Goal: Task Accomplishment & Management: Use online tool/utility

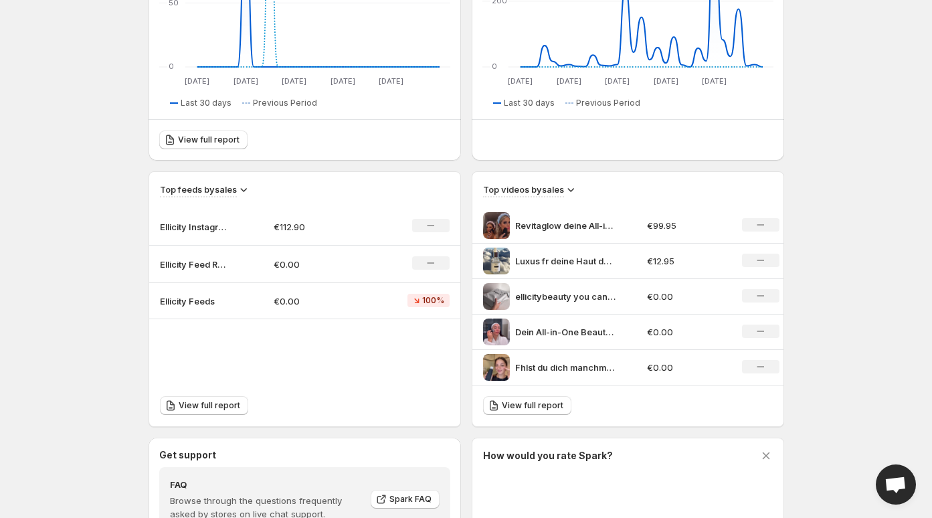
scroll to position [302, 0]
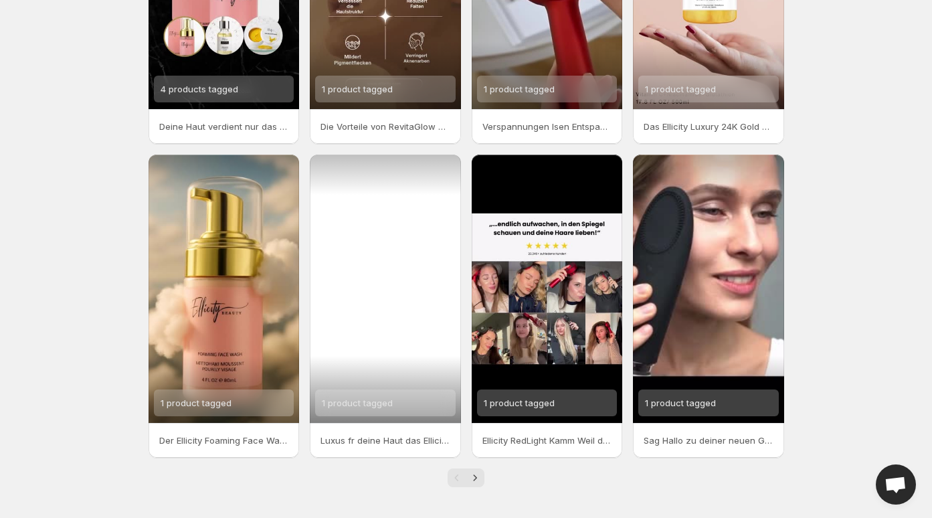
scroll to position [211, 0]
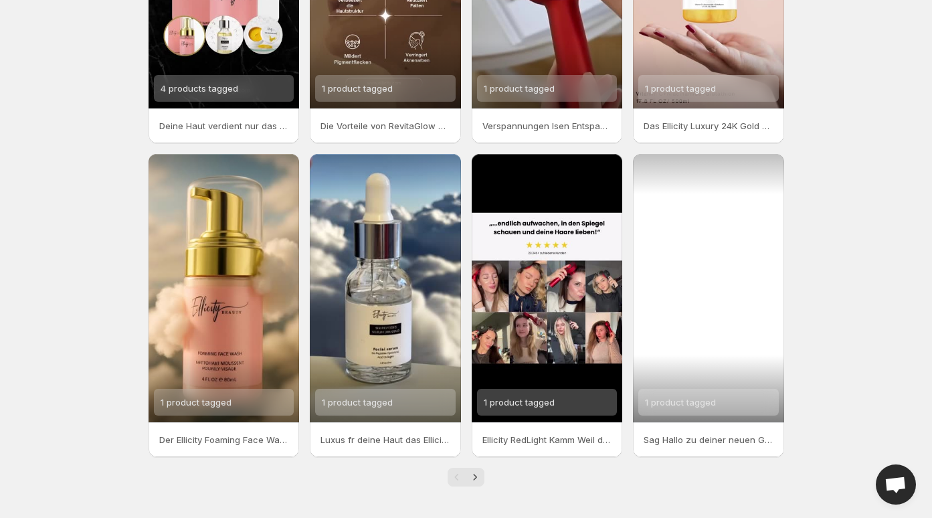
click at [701, 281] on div "1 product tagged" at bounding box center [708, 288] width 151 height 268
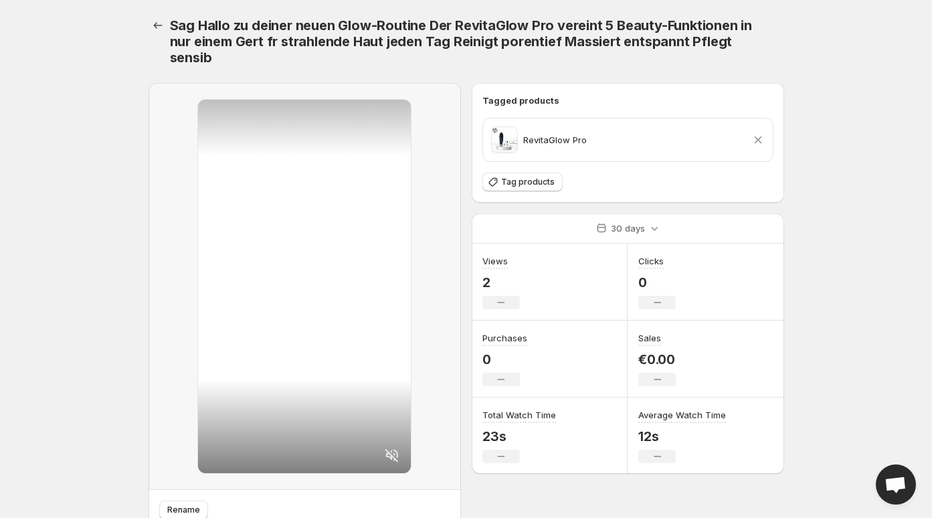
scroll to position [54, 0]
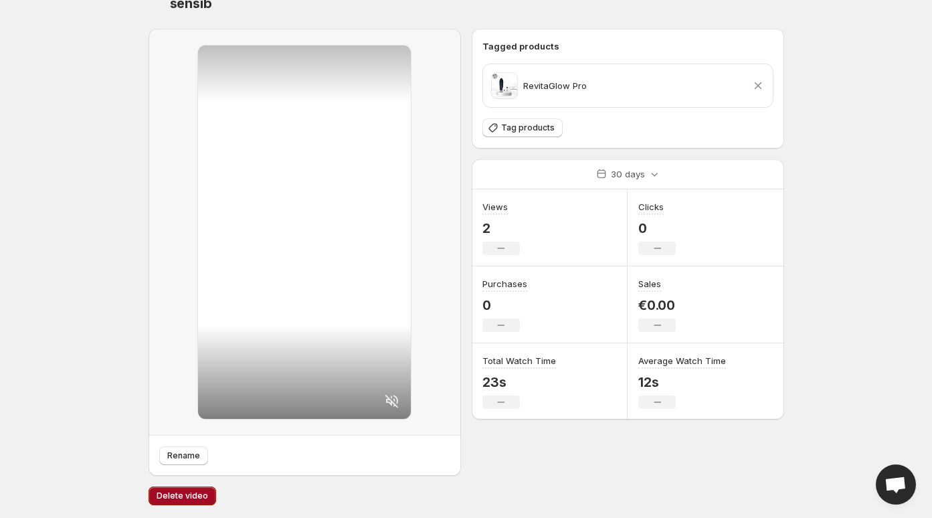
click at [196, 503] on button "Delete video" at bounding box center [183, 495] width 68 height 19
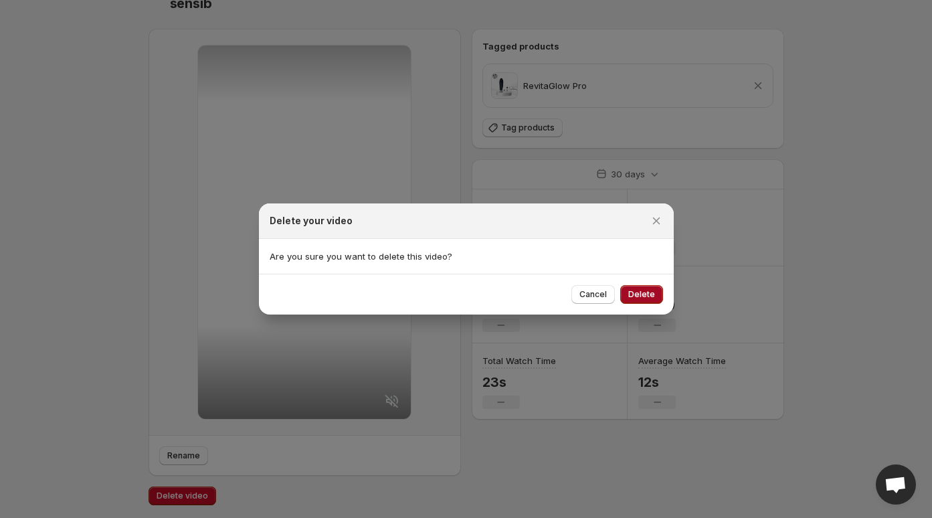
click at [647, 300] on button "Delete" at bounding box center [641, 294] width 43 height 19
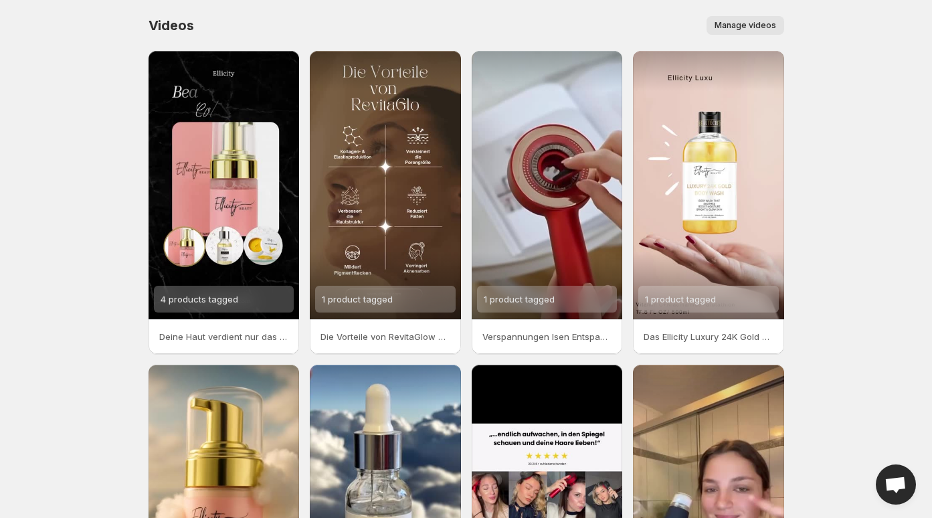
scroll to position [211, 0]
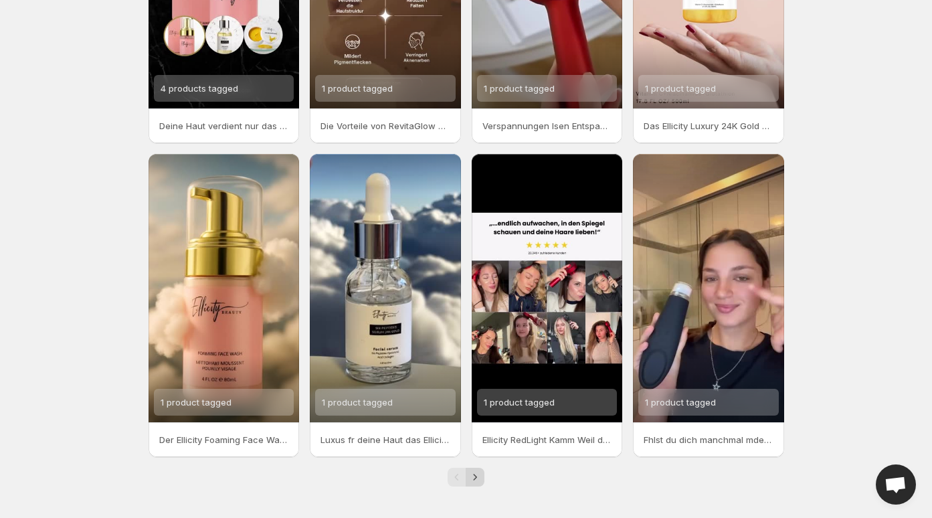
click at [472, 478] on icon "Next" at bounding box center [474, 476] width 13 height 13
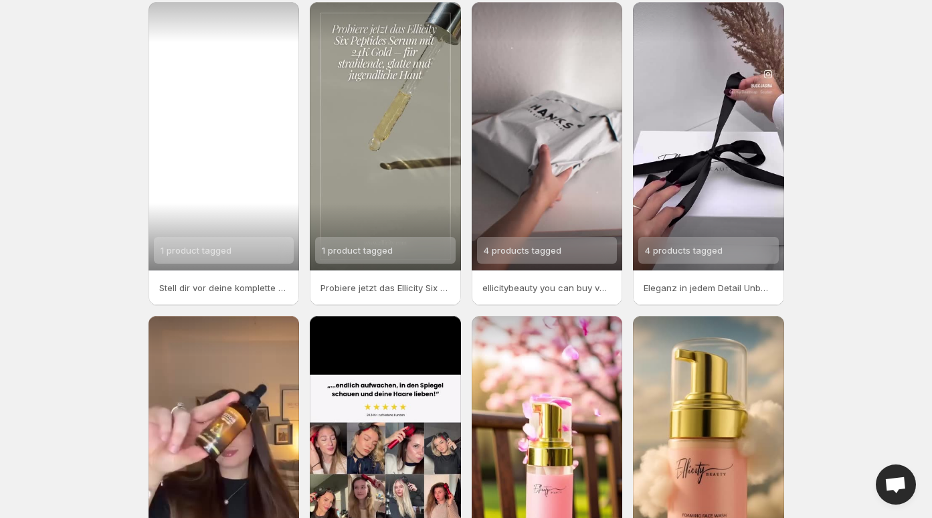
scroll to position [211, 0]
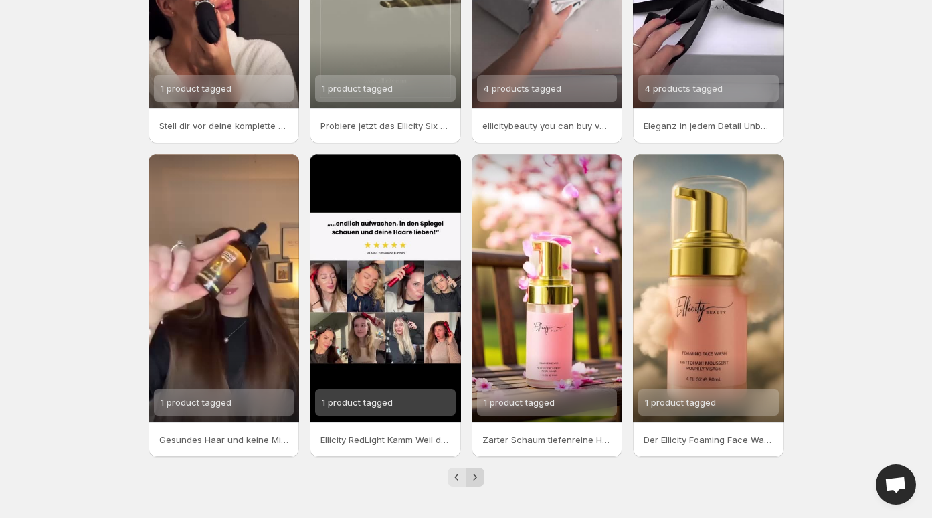
click at [470, 476] on icon "Next" at bounding box center [474, 476] width 13 height 13
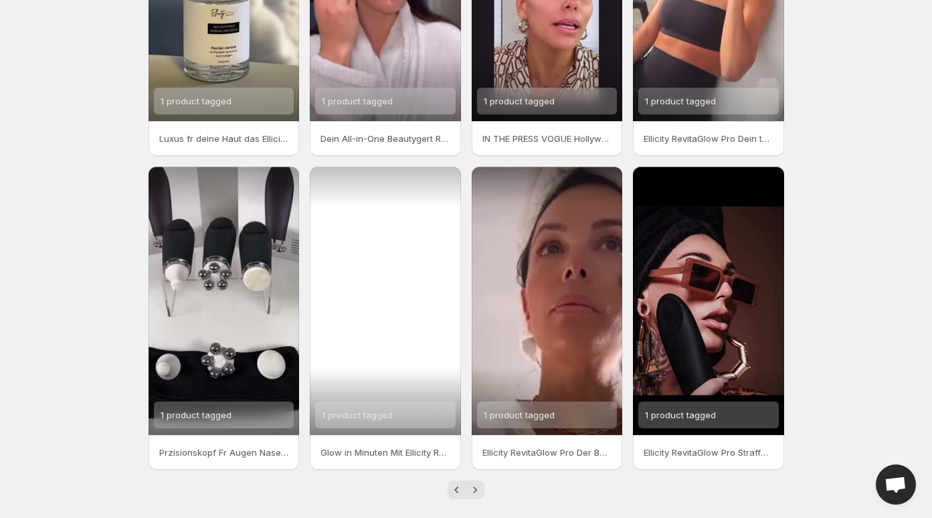
scroll to position [211, 0]
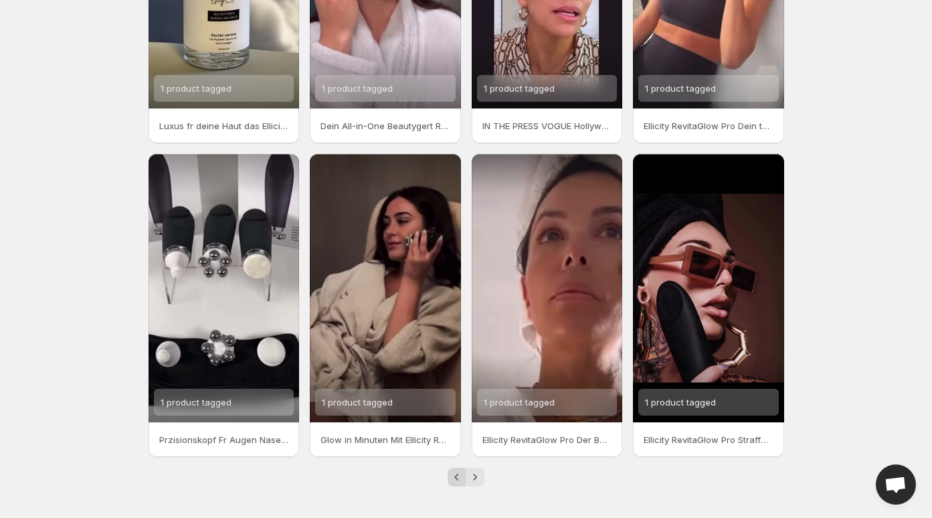
click at [457, 477] on icon "Previous" at bounding box center [456, 476] width 13 height 13
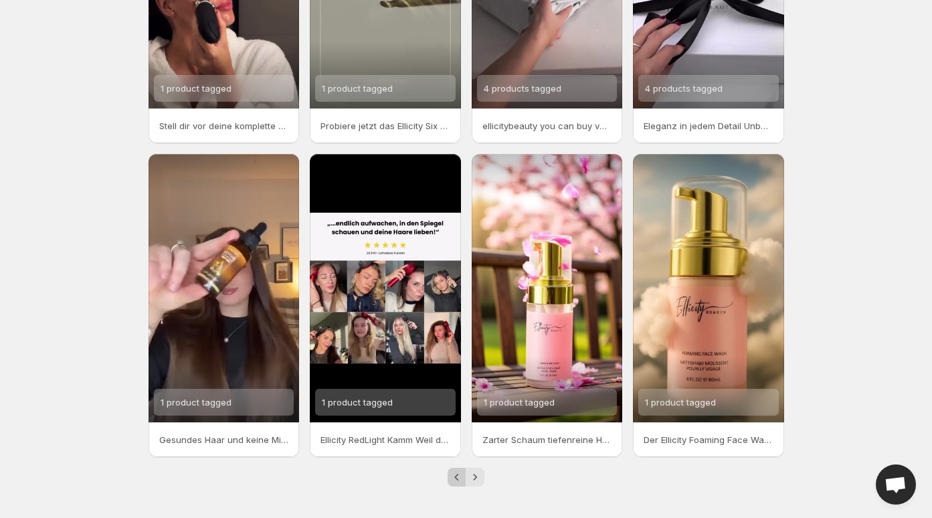
click at [457, 477] on icon "Previous" at bounding box center [456, 476] width 13 height 13
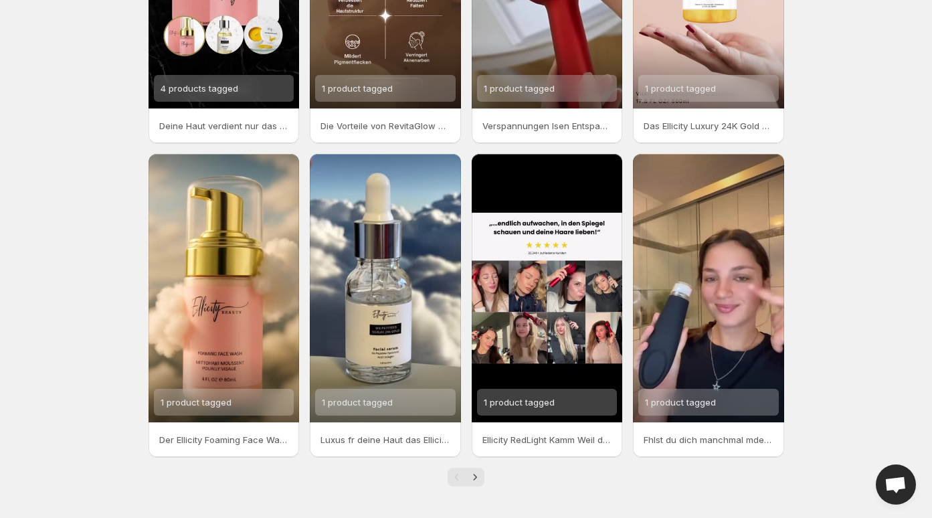
click at [456, 477] on div "Pagination" at bounding box center [457, 477] width 19 height 19
